Goal: Find specific page/section: Find specific page/section

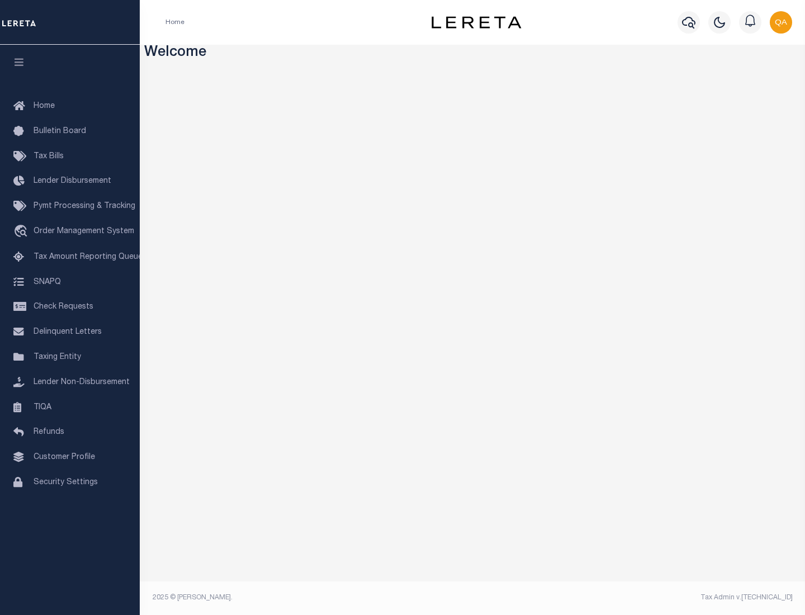
click at [70, 407] on link "TIQA" at bounding box center [70, 407] width 140 height 25
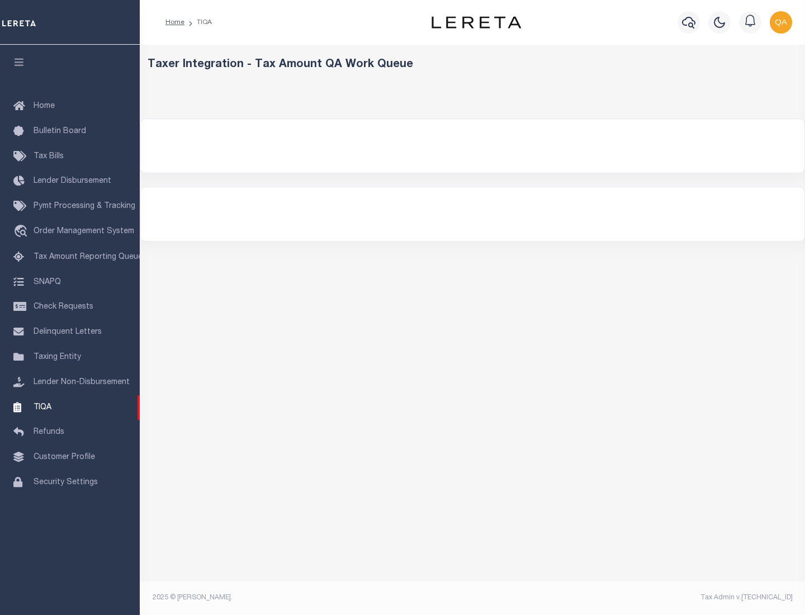
select select "200"
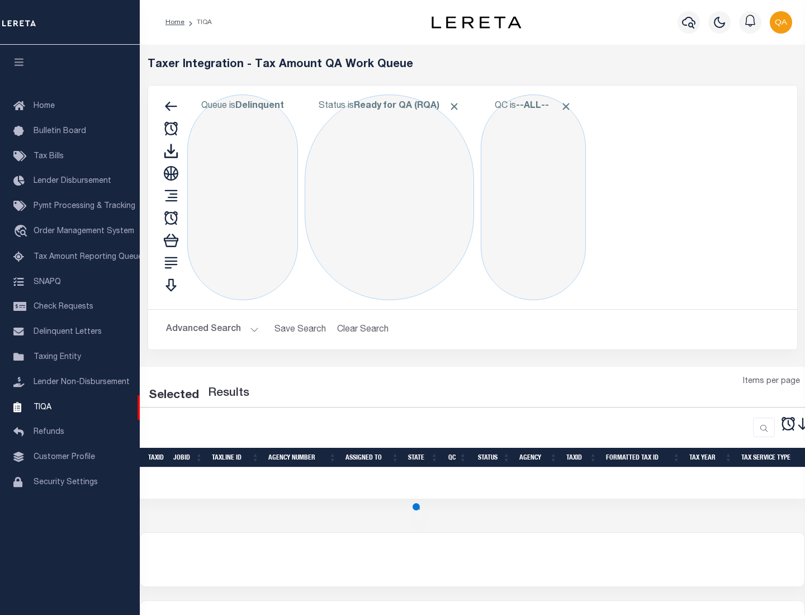
select select "200"
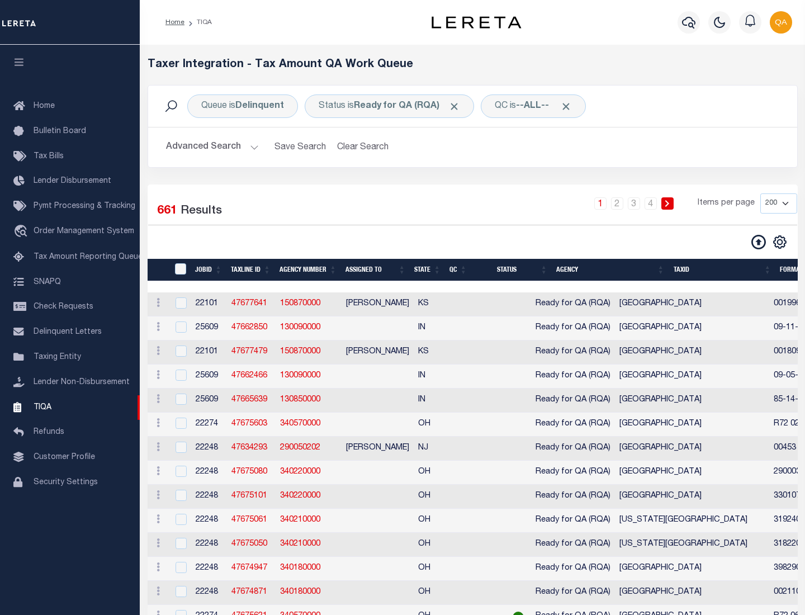
click at [458, 106] on span "Click to Remove" at bounding box center [454, 107] width 12 height 12
